Goal: Task Accomplishment & Management: Manage account settings

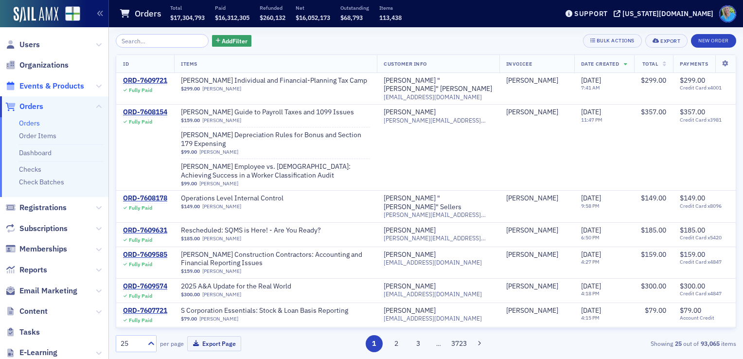
click at [52, 88] on span "Events & Products" at bounding box center [51, 86] width 65 height 11
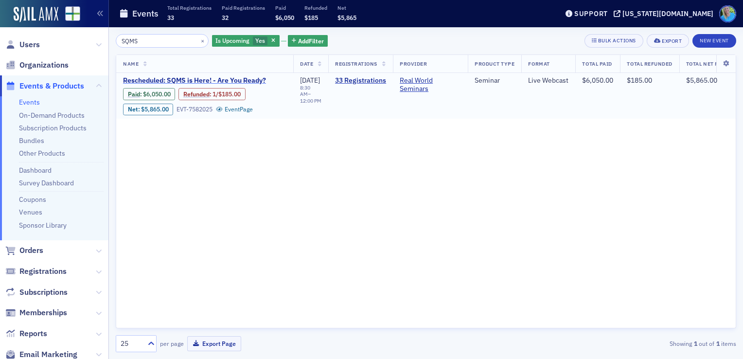
type input "SQMS"
click at [191, 81] on span "Rescheduled: SQMS is Here! - Are You Ready?" at bounding box center [204, 80] width 163 height 9
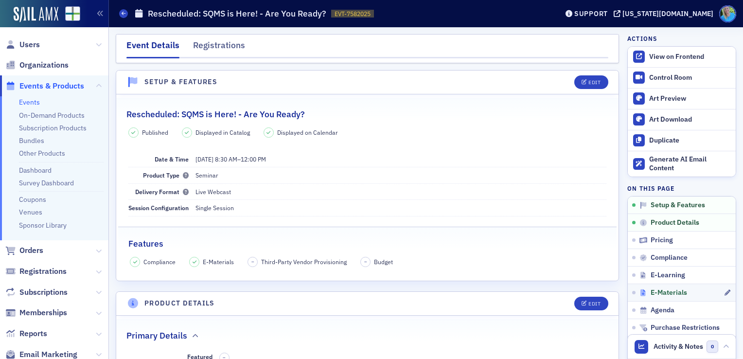
click at [662, 288] on span "E-Materials" at bounding box center [668, 292] width 36 height 9
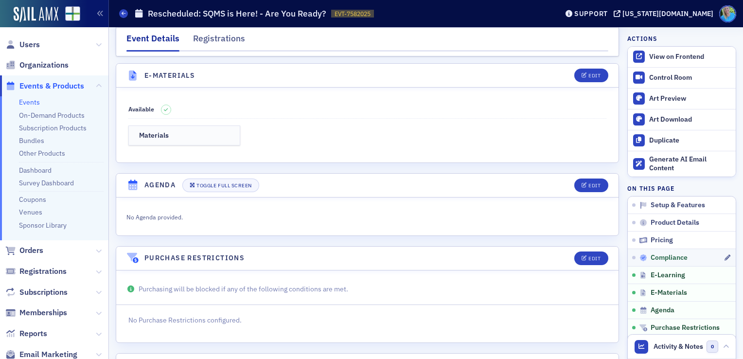
scroll to position [1344, 0]
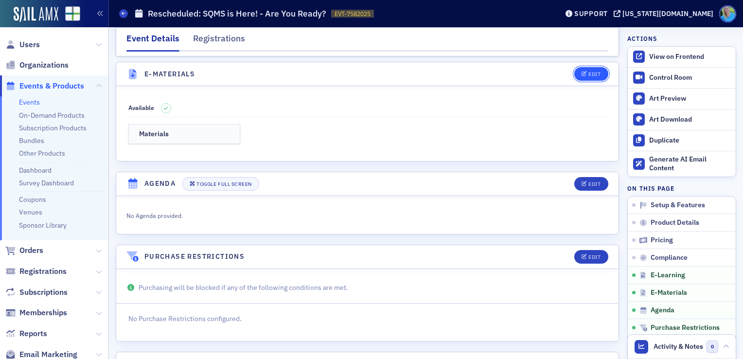
click at [576, 72] on button "Edit" at bounding box center [591, 74] width 34 height 14
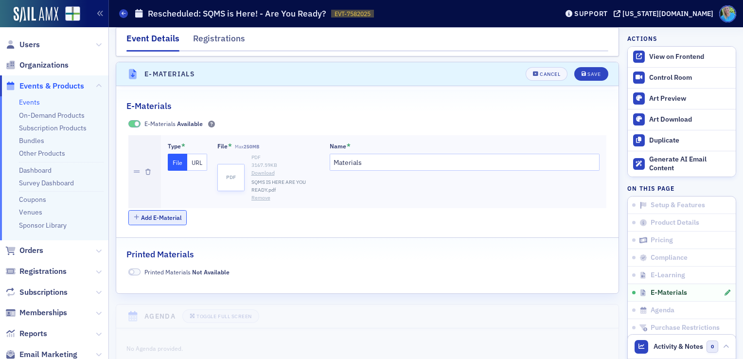
click at [178, 213] on button "Add E-Material" at bounding box center [157, 217] width 59 height 15
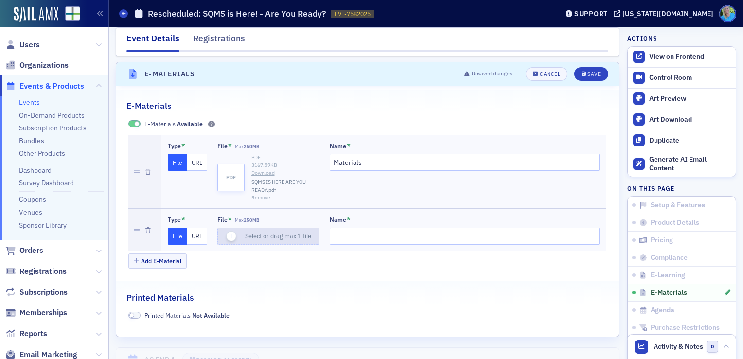
click at [230, 232] on icon "button" at bounding box center [231, 236] width 9 height 9
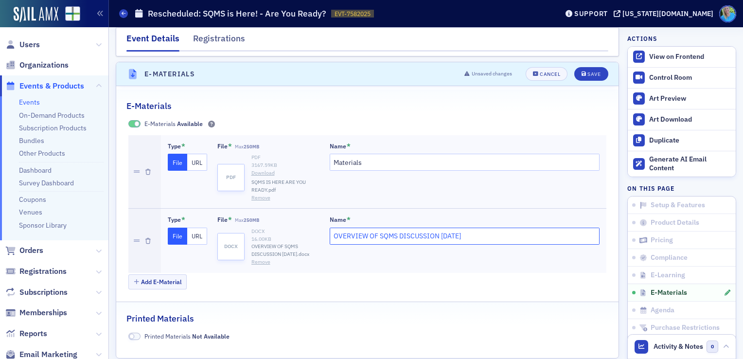
click at [436, 231] on input "OVERVIEW OF SQMS DISCUSSION TODAY" at bounding box center [465, 236] width 270 height 17
drag, startPoint x: 370, startPoint y: 228, endPoint x: 335, endPoint y: 228, distance: 34.5
click at [335, 228] on input "OVERVIEW OF SQMS DISCUSSION TODAY" at bounding box center [465, 236] width 270 height 17
drag, startPoint x: 475, startPoint y: 231, endPoint x: 429, endPoint y: 228, distance: 45.8
click at [461, 230] on input "OVERVIEW OF SQMS DISCUSSION TODAY" at bounding box center [465, 236] width 270 height 17
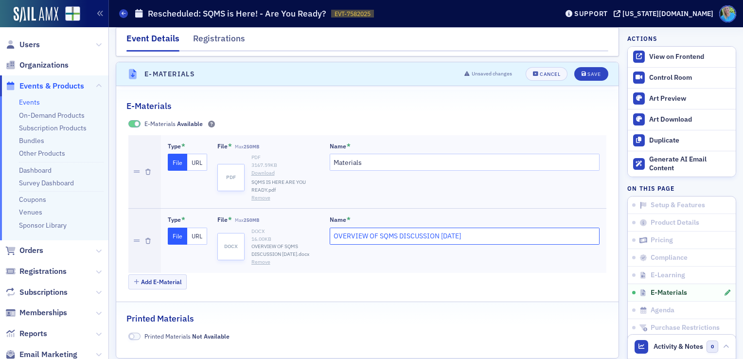
drag, startPoint x: 429, startPoint y: 228, endPoint x: 325, endPoint y: 227, distance: 104.5
click at [325, 227] on div "Type * File URL File * Max 250MB docx DOCX 16.00 KB OVERVIEW OF SQMS DISCUSSION…" at bounding box center [384, 240] width 432 height 50
type input "Y"
type input "Overview"
click at [590, 71] on div "Save" at bounding box center [593, 73] width 13 height 5
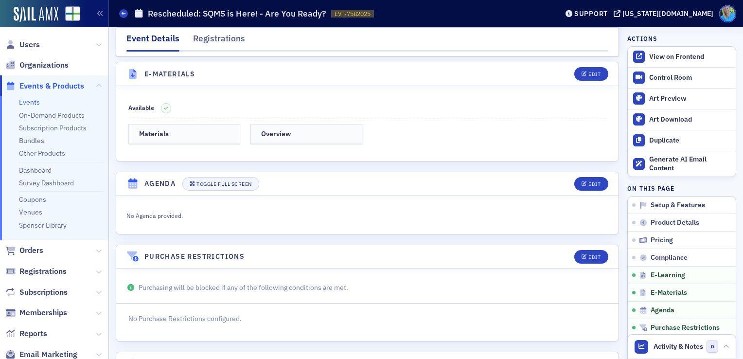
click at [31, 103] on link "Events" at bounding box center [29, 102] width 21 height 9
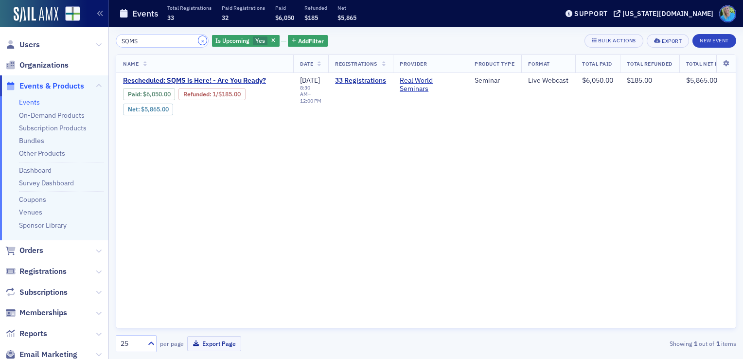
click at [198, 41] on button "×" at bounding box center [202, 40] width 9 height 9
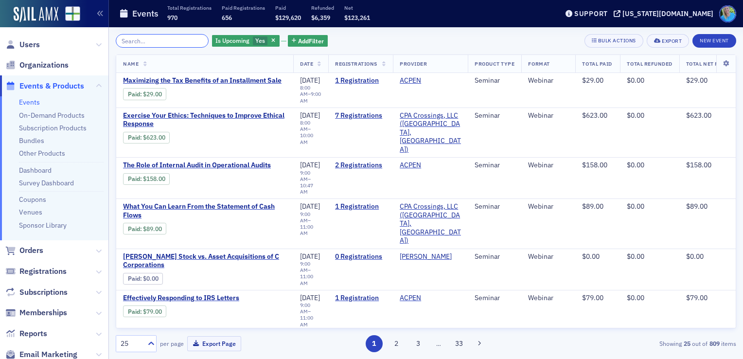
click at [191, 41] on input "search" at bounding box center [162, 41] width 93 height 14
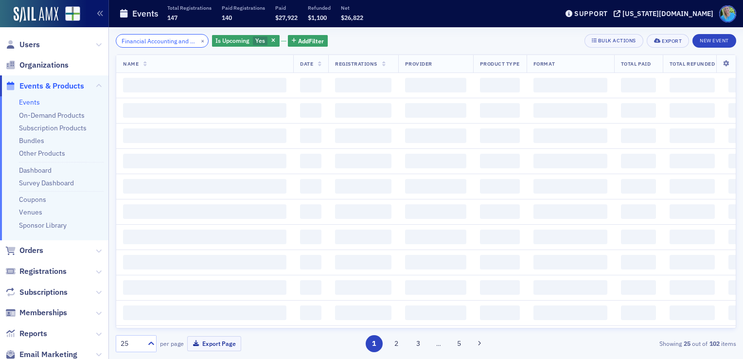
scroll to position [0, 25]
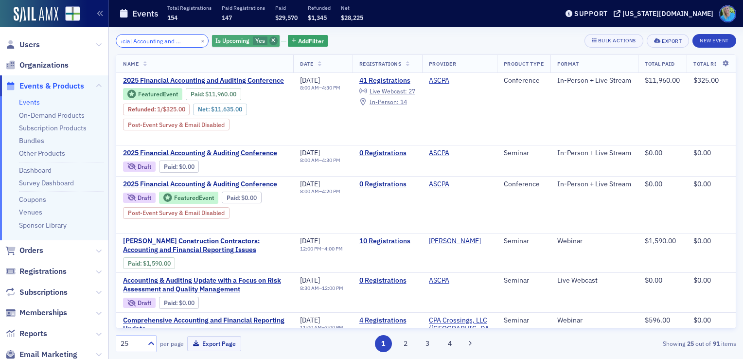
type input "Financial Accounting and Auditing"
click at [269, 44] on span "button" at bounding box center [273, 40] width 9 height 9
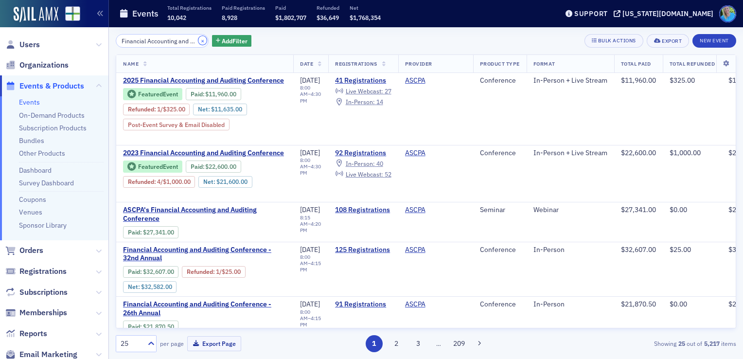
click at [198, 40] on button "×" at bounding box center [202, 40] width 9 height 9
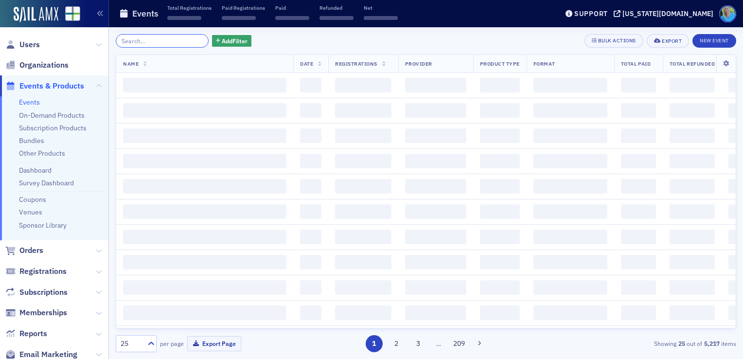
click at [193, 40] on input "search" at bounding box center [162, 41] width 93 height 14
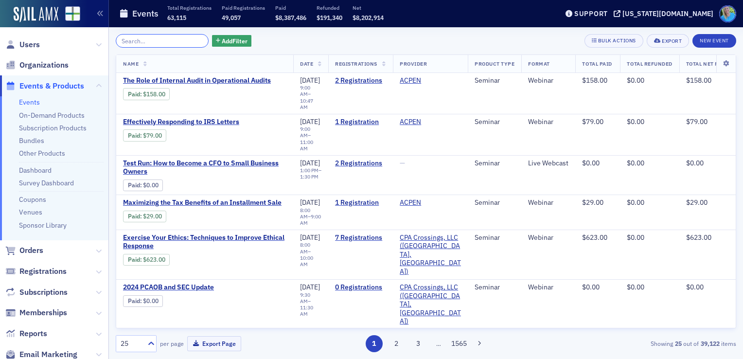
click at [162, 43] on input "search" at bounding box center [162, 41] width 93 height 14
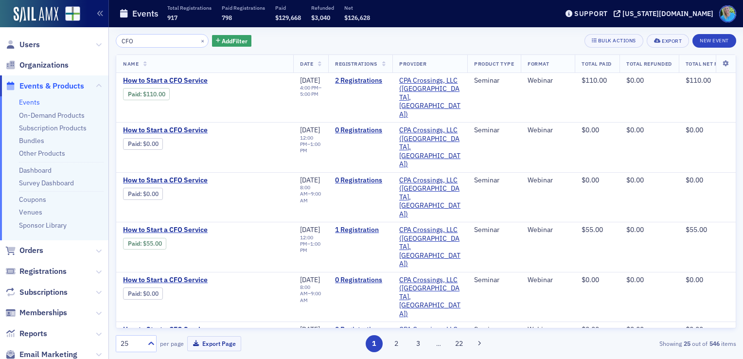
click at [111, 42] on div "CFO × Add Filter Bulk Actions Export New Event Name Date Registrations Provider…" at bounding box center [426, 193] width 634 height 332
click at [117, 39] on input "CFO" at bounding box center [162, 41] width 93 height 14
drag, startPoint x: 132, startPoint y: 40, endPoint x: 117, endPoint y: 41, distance: 14.6
click at [117, 41] on input "CFO" at bounding box center [162, 41] width 93 height 14
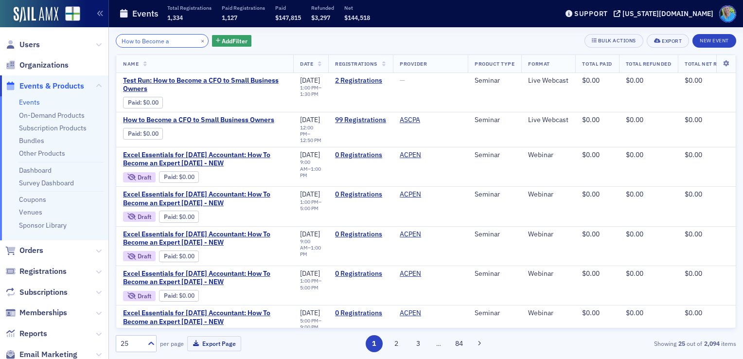
type input "How to Become a"
click at [43, 251] on span "Orders" at bounding box center [31, 250] width 24 height 11
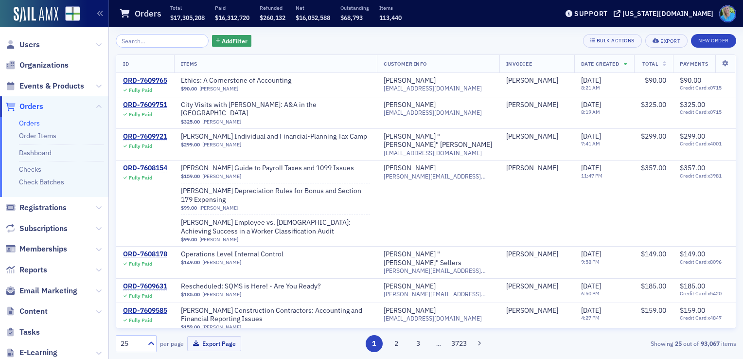
click at [30, 38] on span "Users" at bounding box center [54, 44] width 108 height 21
click at [30, 43] on span "Users" at bounding box center [29, 44] width 20 height 11
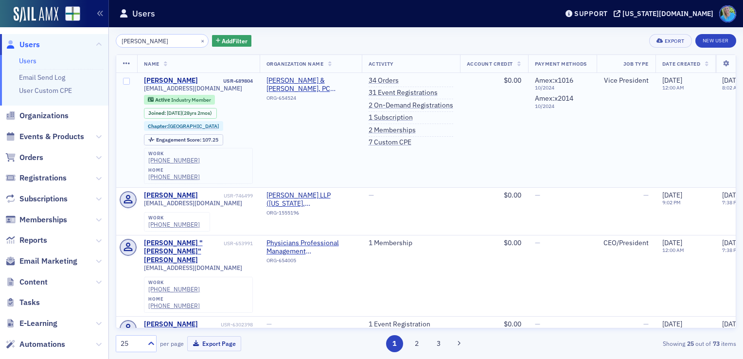
type input "Jazon Zar"
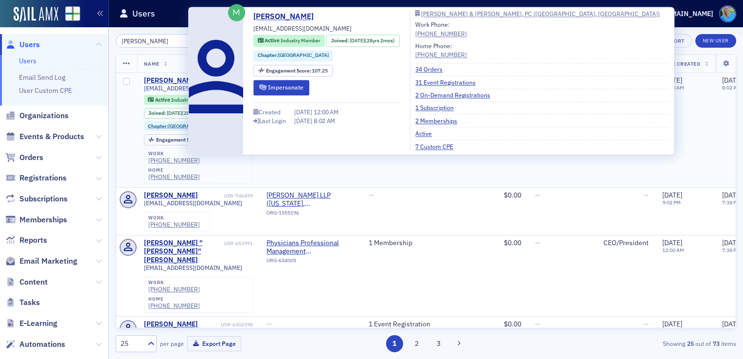
click at [173, 80] on div "Jason Zarzaur" at bounding box center [171, 80] width 54 height 9
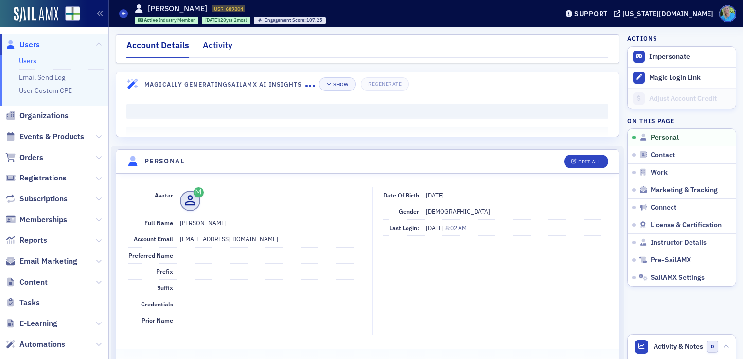
click at [208, 49] on div "Activity" at bounding box center [218, 48] width 30 height 18
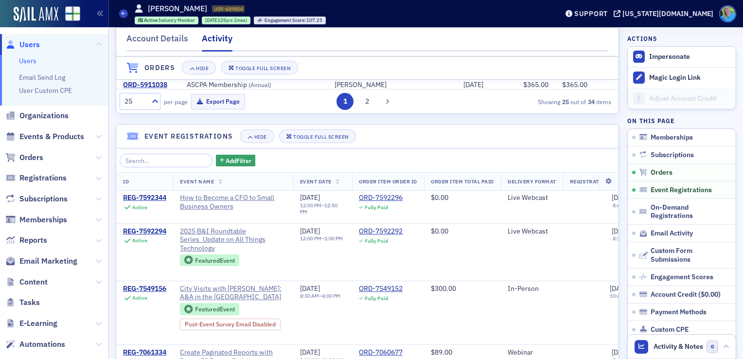
scroll to position [661, 0]
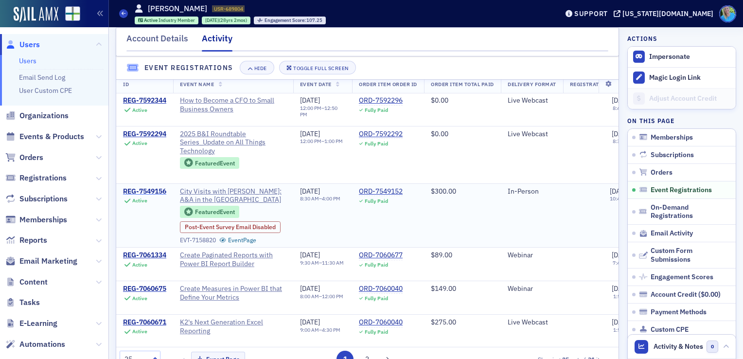
click at [140, 196] on div "REG-7549156" at bounding box center [144, 191] width 43 height 9
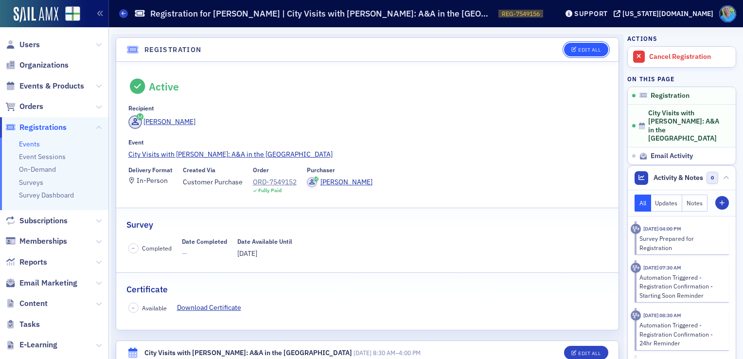
click at [591, 44] on button "Edit All" at bounding box center [586, 50] width 44 height 14
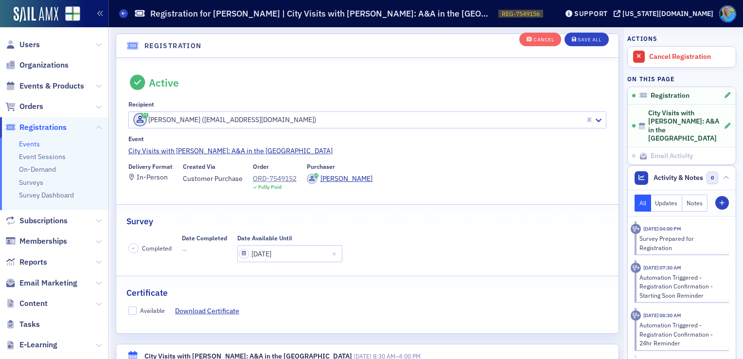
scroll to position [25, 0]
click at [289, 251] on input "09/03/2025" at bounding box center [289, 252] width 105 height 17
select select "8"
select select "2025"
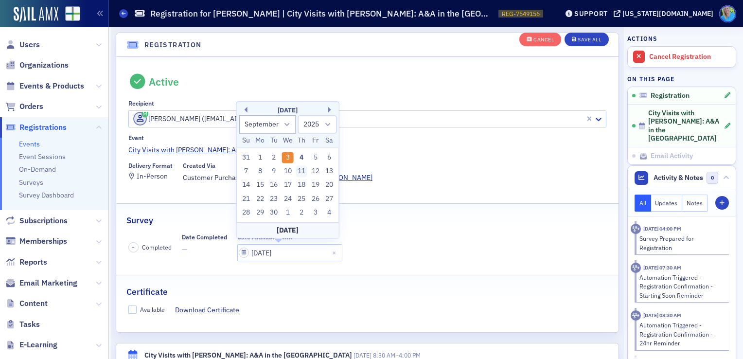
click at [301, 174] on div "11" at bounding box center [302, 171] width 12 height 12
type input "09/11/2025"
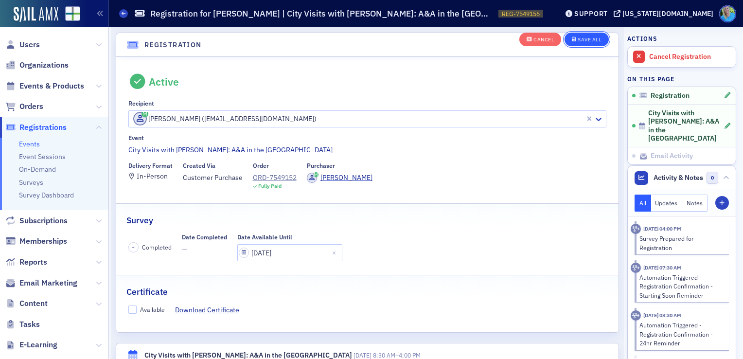
click at [578, 41] on div "Save All" at bounding box center [589, 39] width 23 height 5
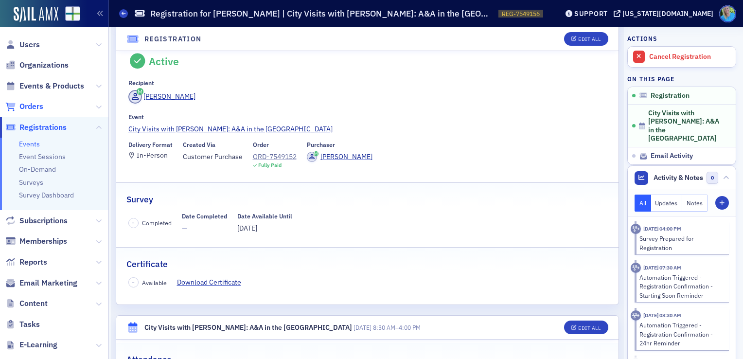
click at [29, 107] on span "Orders" at bounding box center [31, 106] width 24 height 11
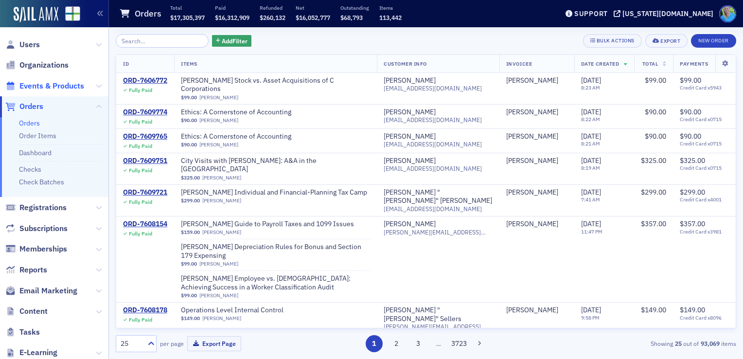
click at [61, 90] on span "Events & Products" at bounding box center [51, 86] width 65 height 11
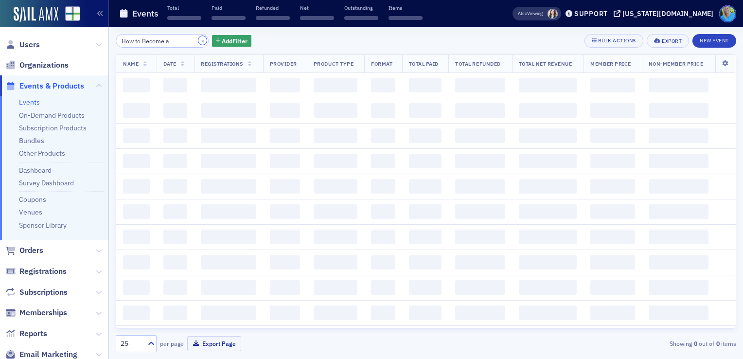
click at [198, 42] on button "×" at bounding box center [202, 40] width 9 height 9
click at [191, 40] on input "How to Become a" at bounding box center [162, 41] width 93 height 14
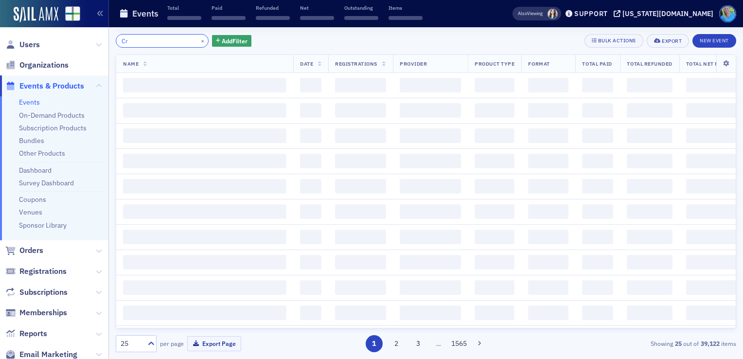
type input "C"
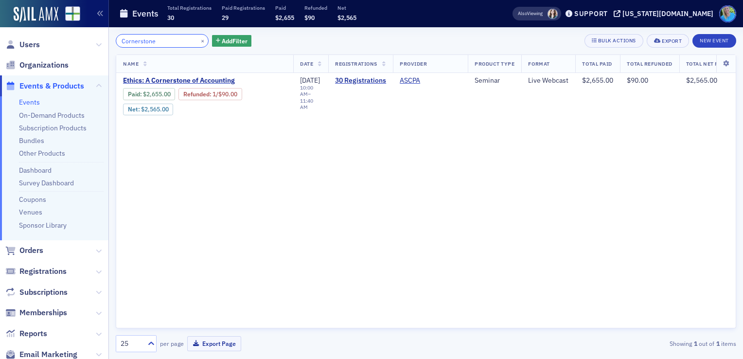
type input "Cornerstone"
click at [35, 254] on span "Orders" at bounding box center [31, 250] width 24 height 11
